Goal: Information Seeking & Learning: Learn about a topic

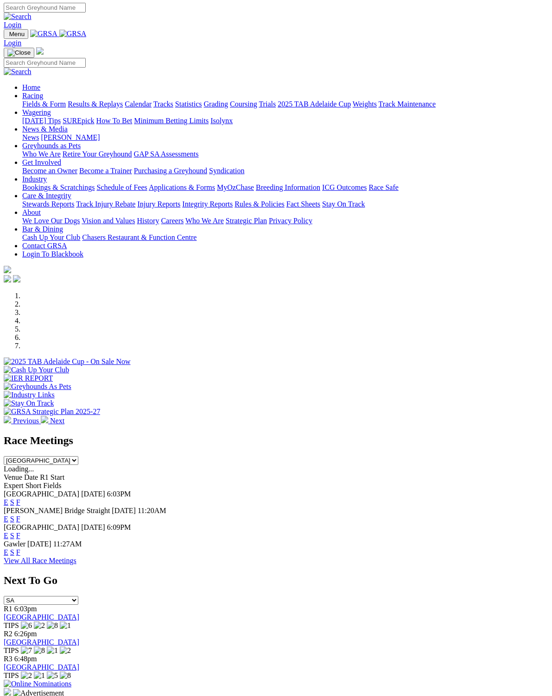
scroll to position [1, 0]
click at [20, 499] on link "F" at bounding box center [18, 503] width 4 height 8
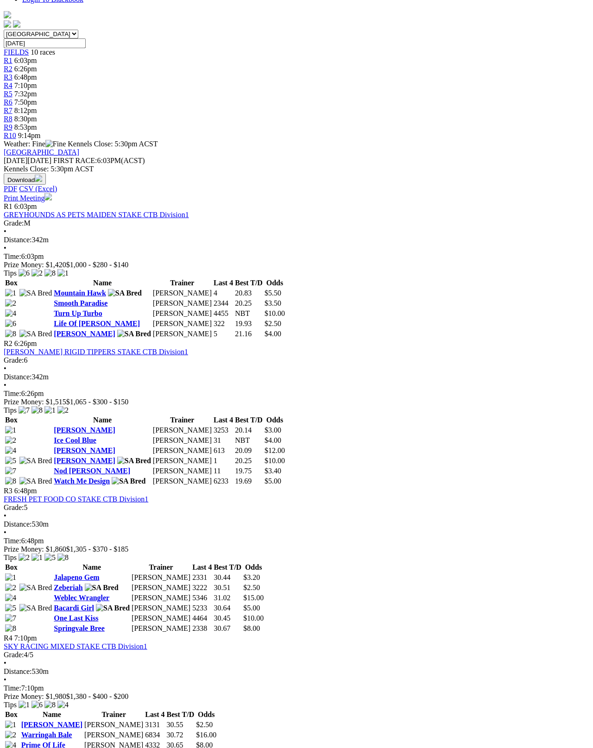
scroll to position [273, 0]
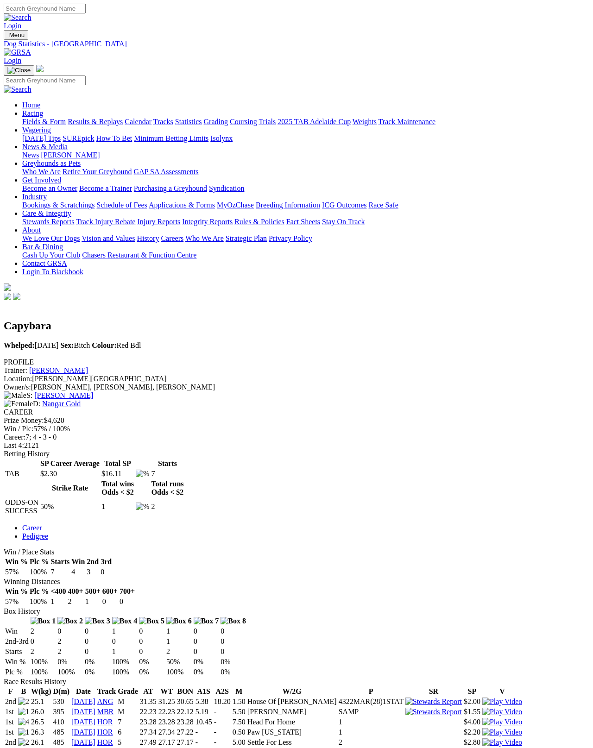
scroll to position [5, 0]
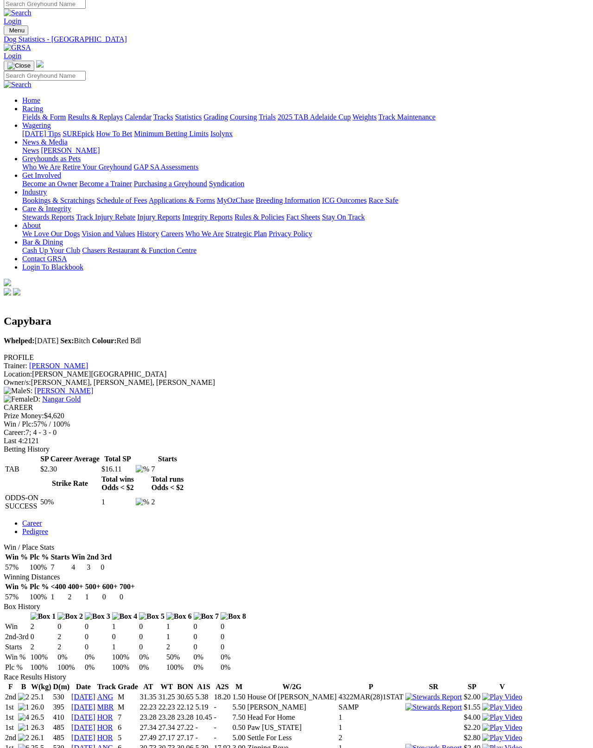
click at [95, 748] on link "[DATE]" at bounding box center [83, 758] width 24 height 8
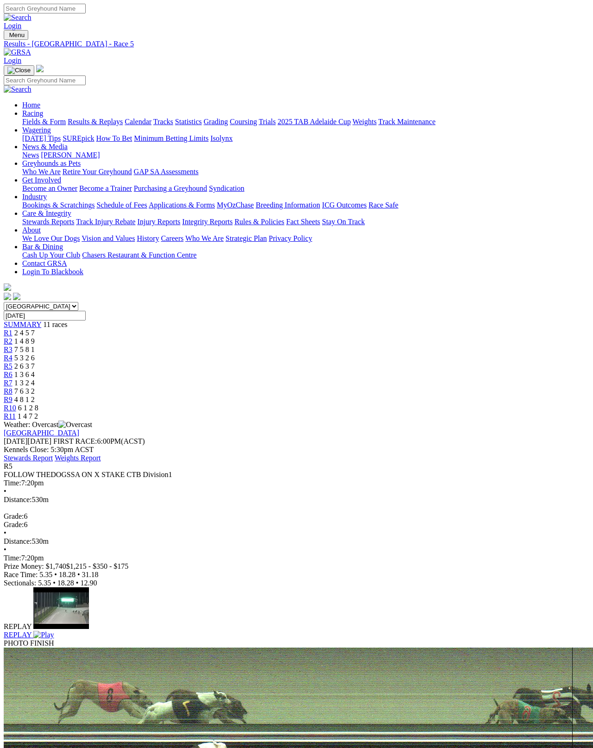
scroll to position [5, 0]
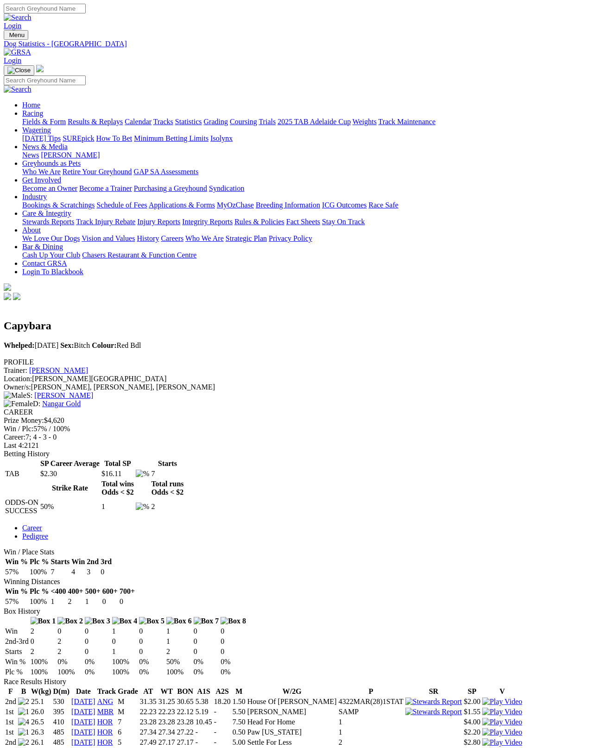
scroll to position [8, 0]
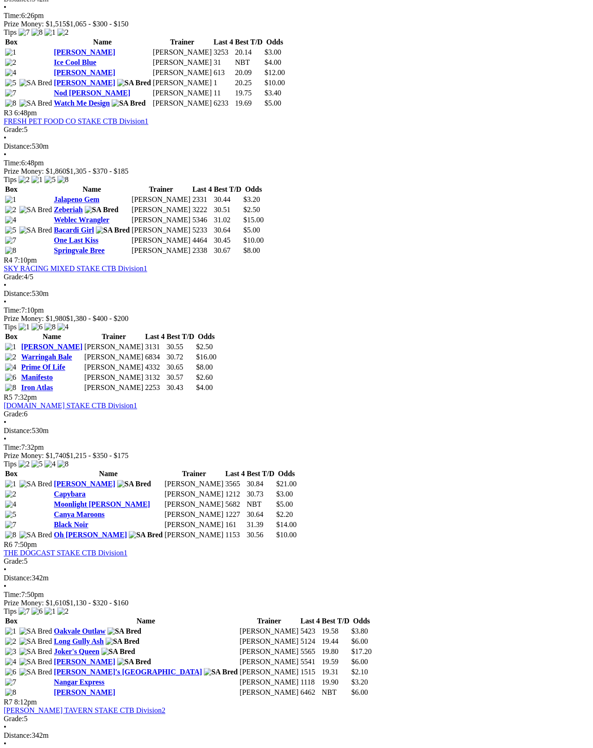
scroll to position [650, 0]
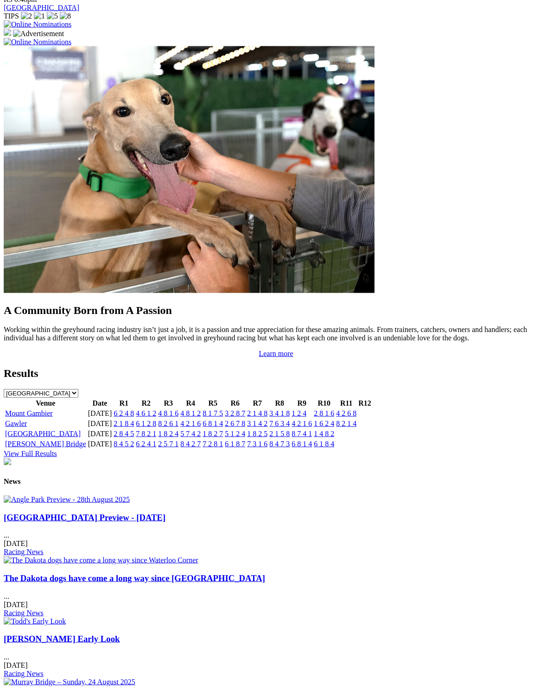
scroll to position [662, 0]
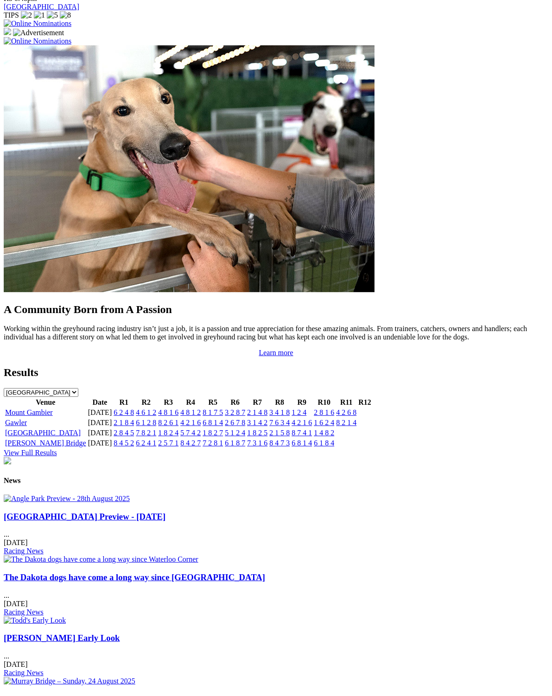
click at [24, 419] on link "Gawler" at bounding box center [16, 423] width 22 height 8
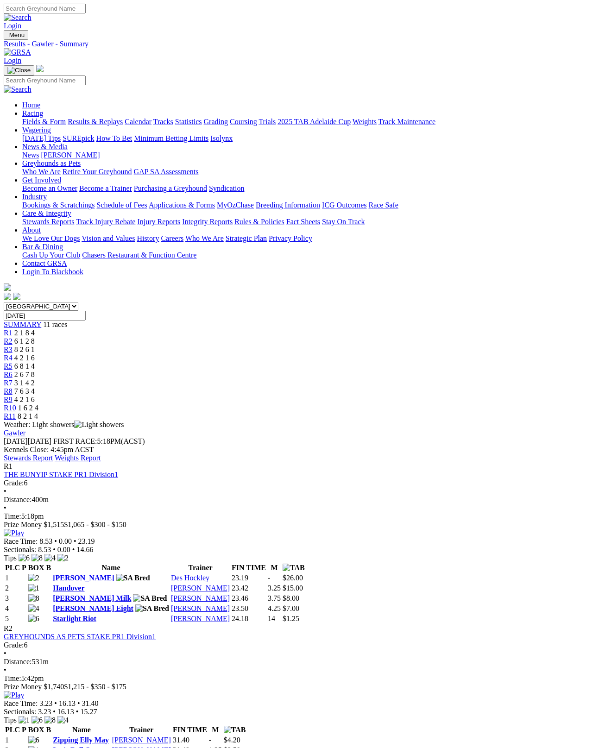
scroll to position [5, 0]
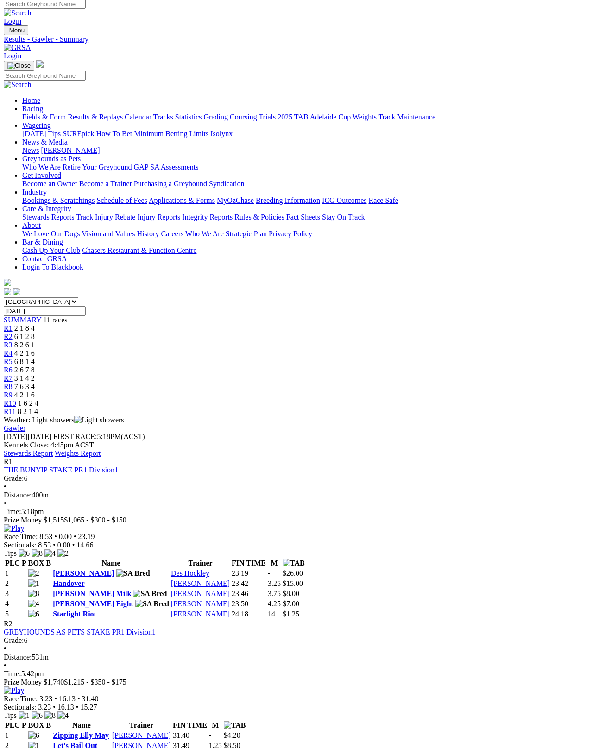
click at [452, 424] on div "Gawler Sunday 31 Aug 2025 FIRST RACE: 5:18PM(ACST) Kennels Close: 4:45pm ACST S…" at bounding box center [297, 440] width 586 height 33
click at [53, 449] on link "Stewards Report" at bounding box center [28, 453] width 49 height 8
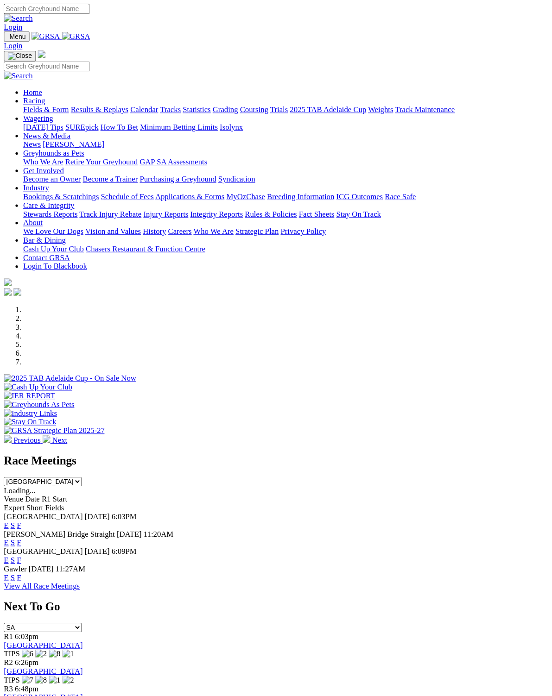
scroll to position [506, 0]
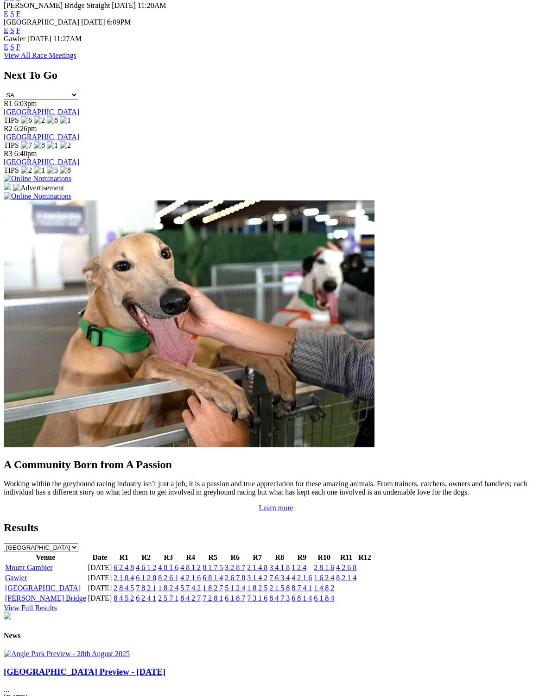
click at [38, 564] on link "Mount Gambier" at bounding box center [29, 568] width 48 height 8
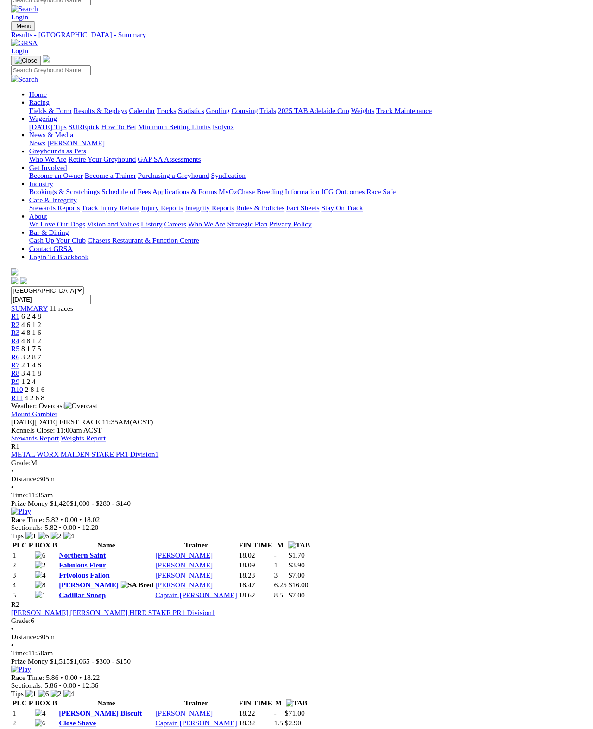
scroll to position [8, 0]
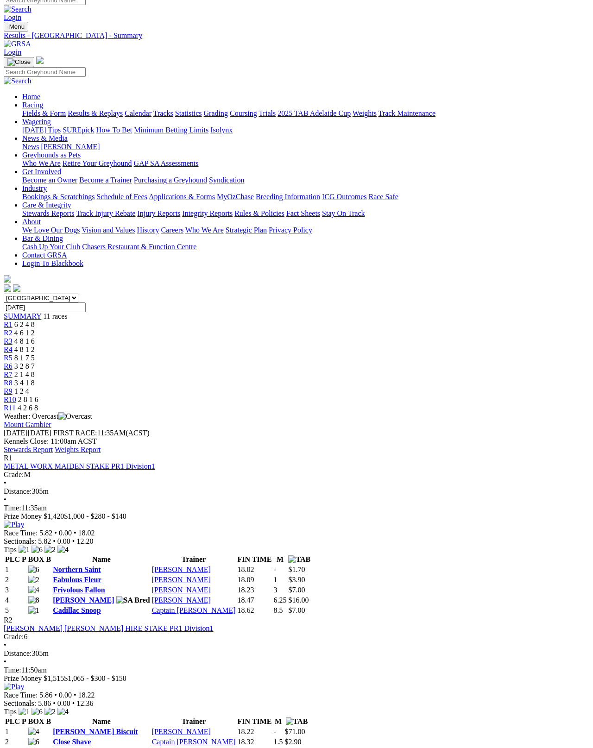
click at [53, 446] on link "Stewards Report" at bounding box center [28, 450] width 49 height 8
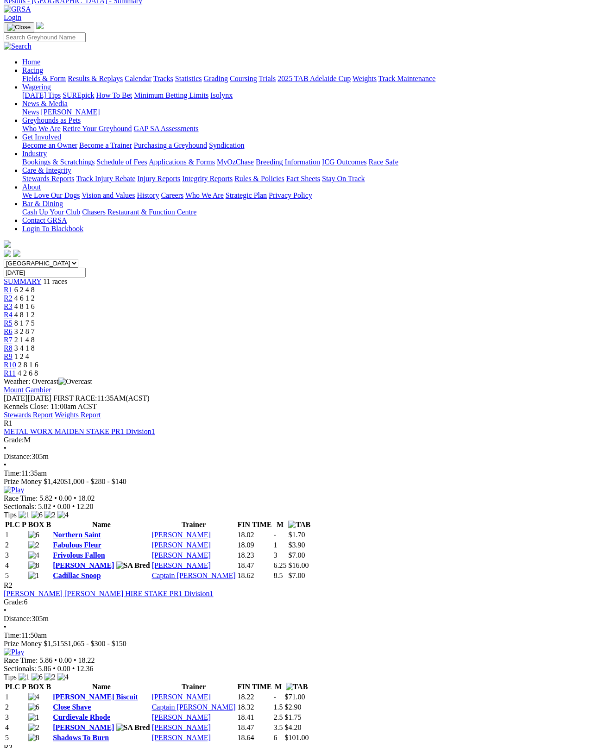
scroll to position [0, 0]
